Goal: Information Seeking & Learning: Learn about a topic

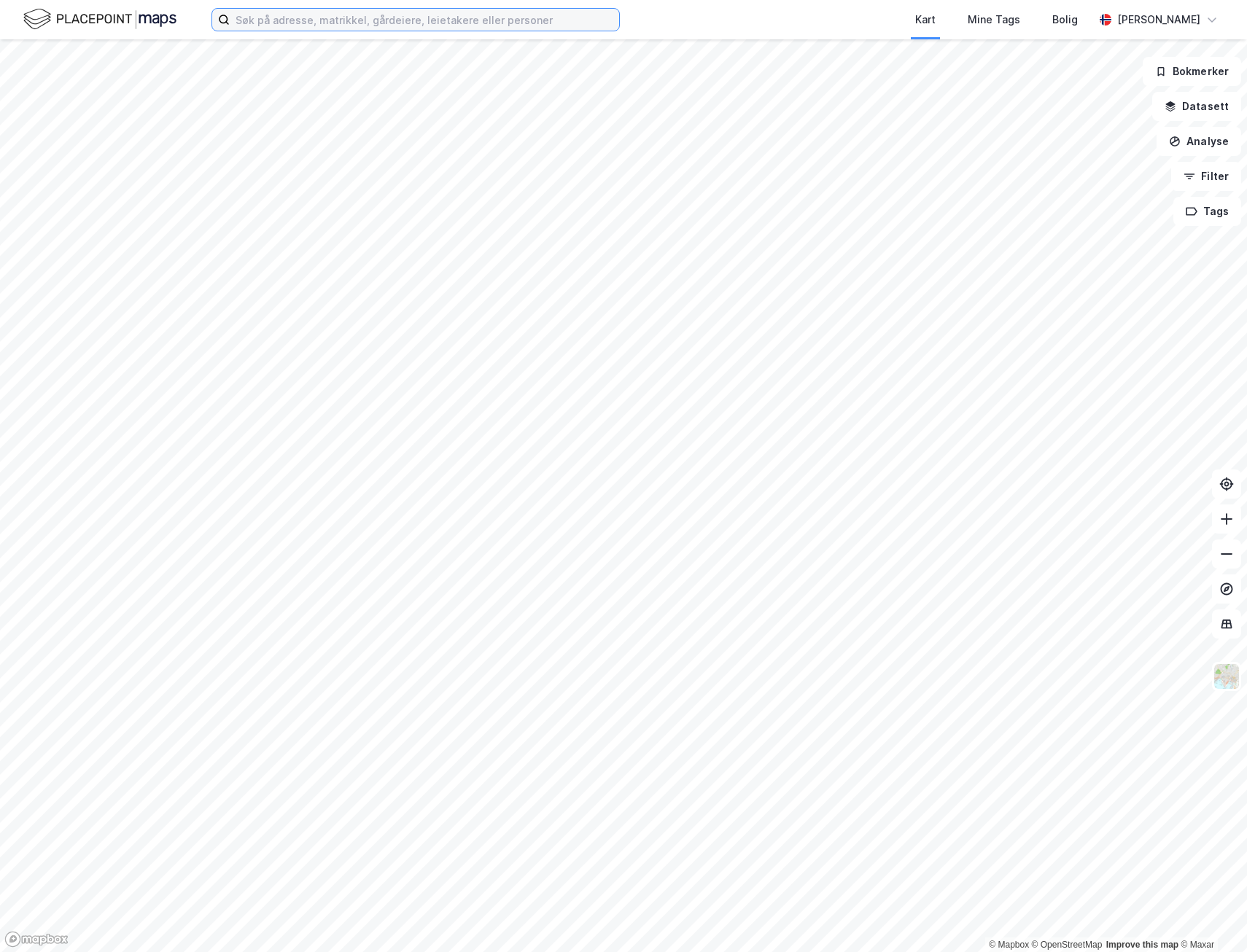
click at [323, 15] on input at bounding box center [425, 19] width 389 height 22
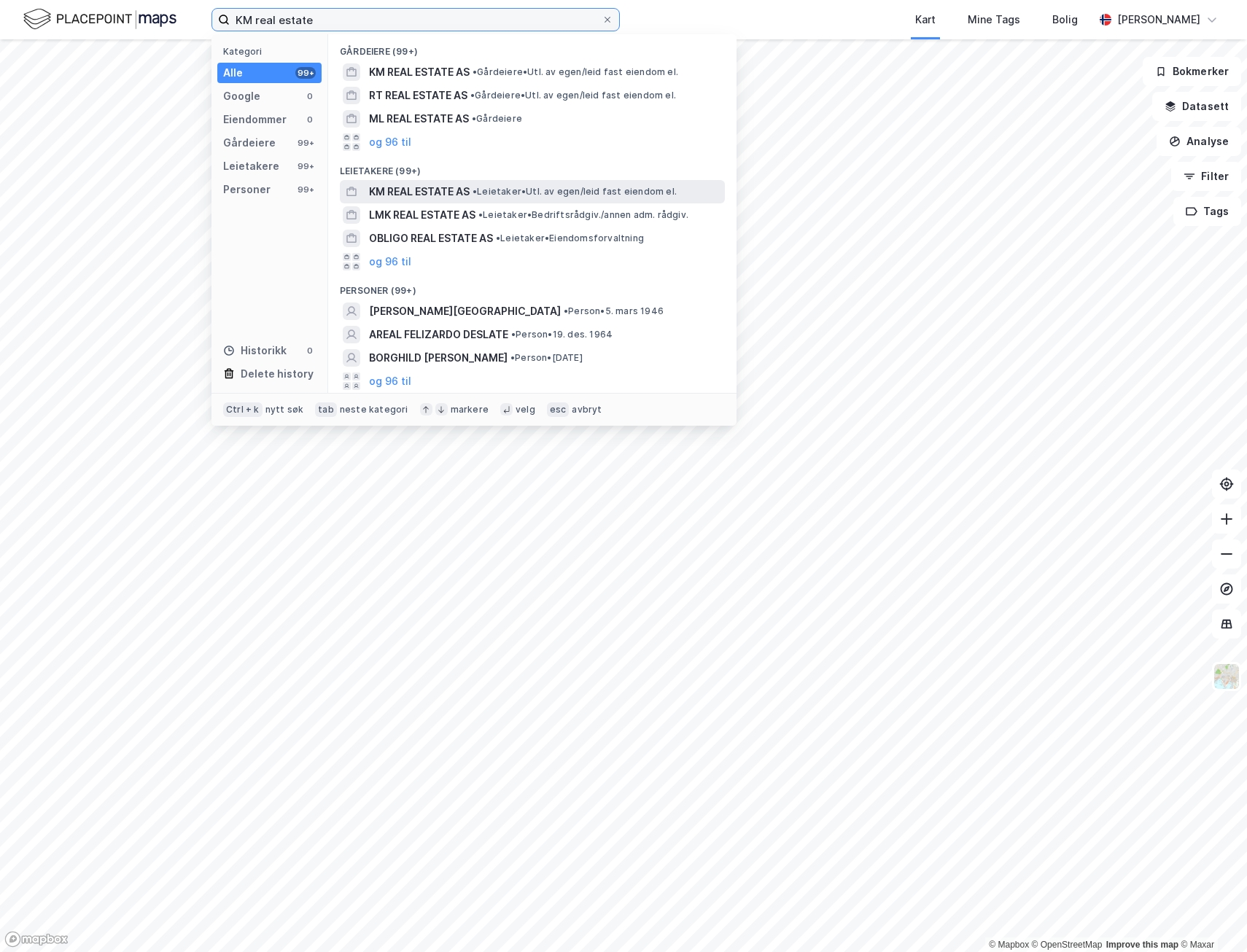
type input "KM real estate"
click at [434, 192] on span "KM REAL ESTATE AS" at bounding box center [420, 192] width 101 height 18
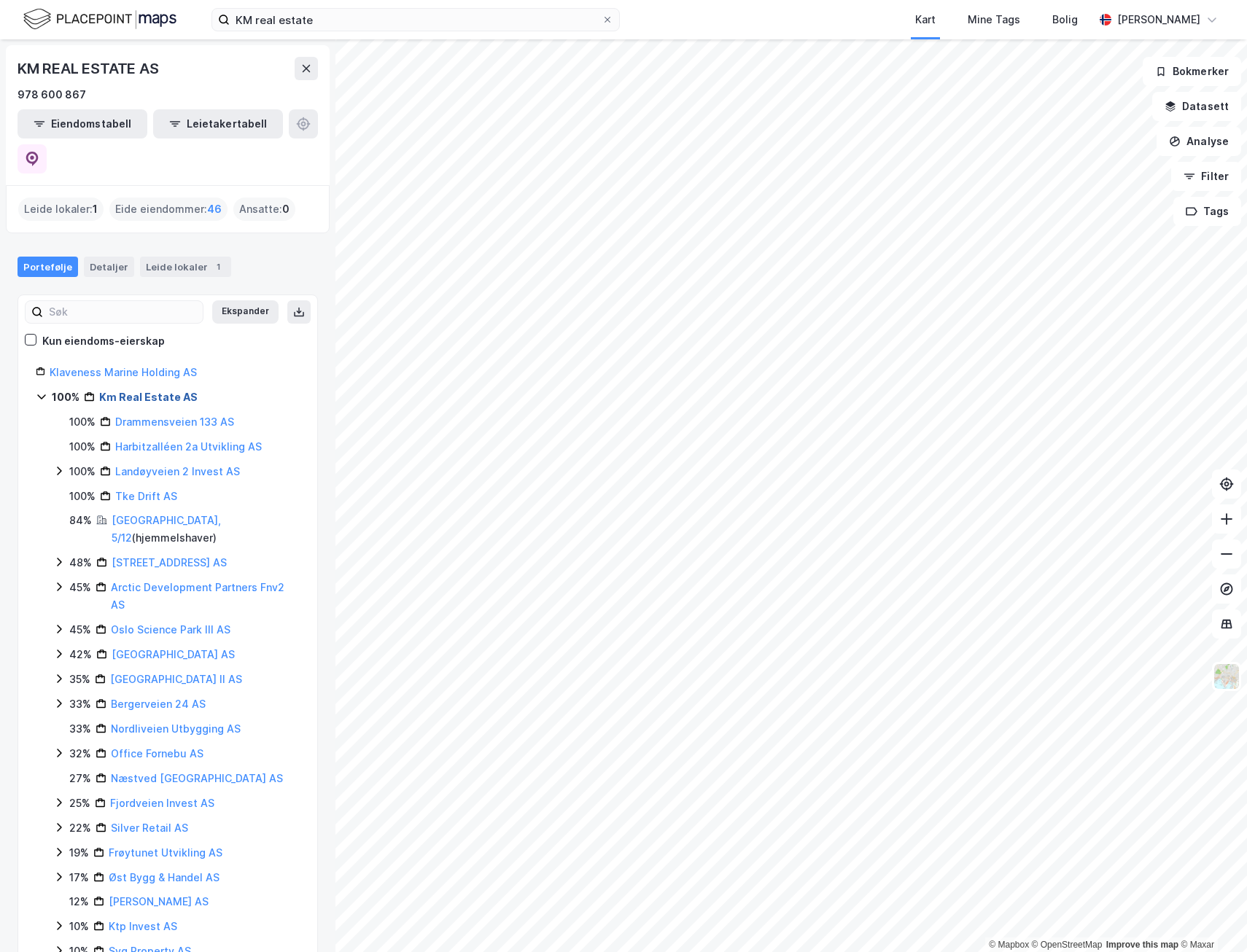
click at [137, 391] on link "Km Real Estate AS" at bounding box center [148, 397] width 98 height 12
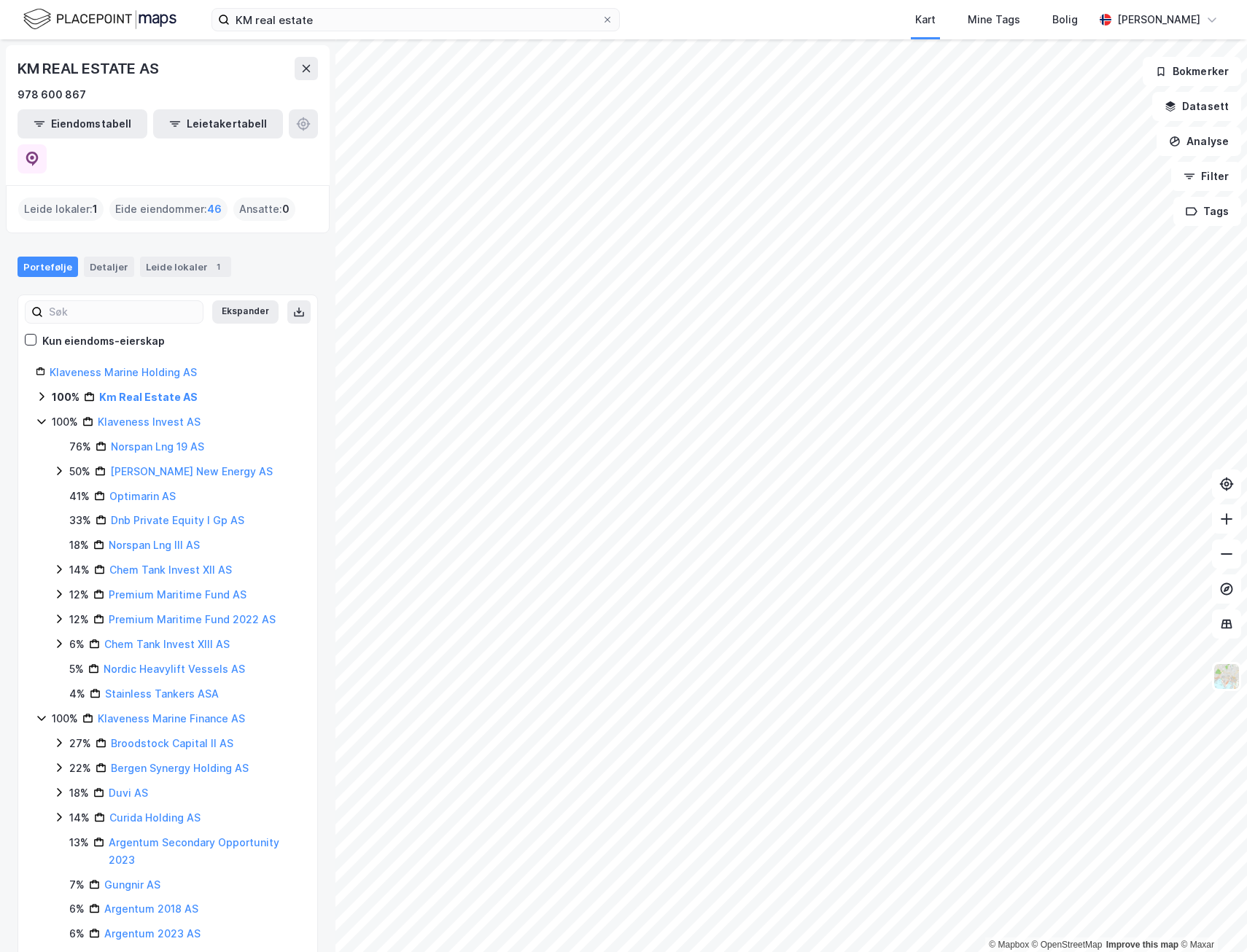
click at [44, 256] on div "Portefølje" at bounding box center [48, 267] width 61 height 21
click at [95, 366] on link "Klaveness Marine Holding AS" at bounding box center [123, 371] width 148 height 12
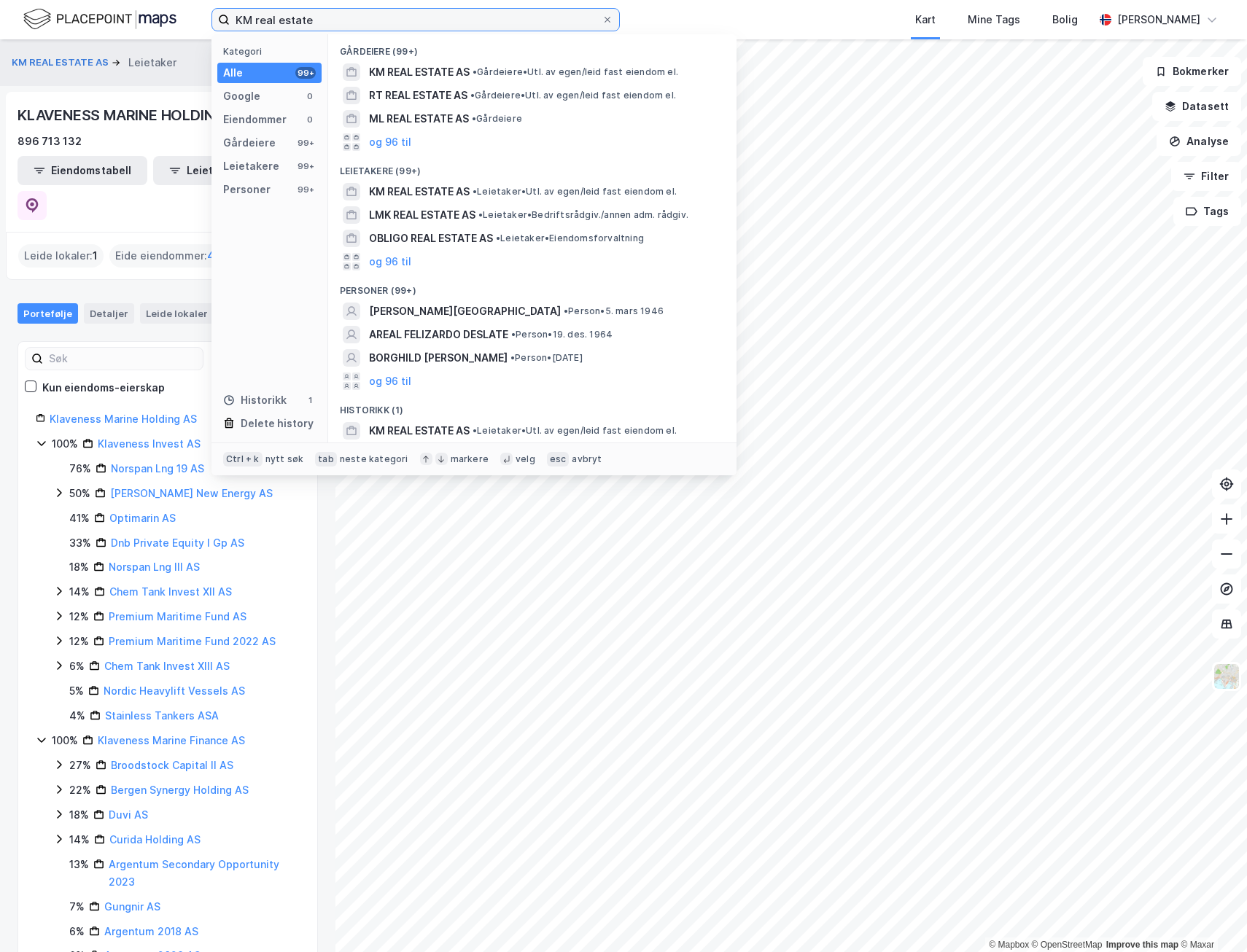
click at [320, 20] on input "KM real estate" at bounding box center [416, 19] width 372 height 22
click at [466, 68] on span "KM REAL ESTATE AS" at bounding box center [420, 72] width 101 height 18
